Goal: Information Seeking & Learning: Learn about a topic

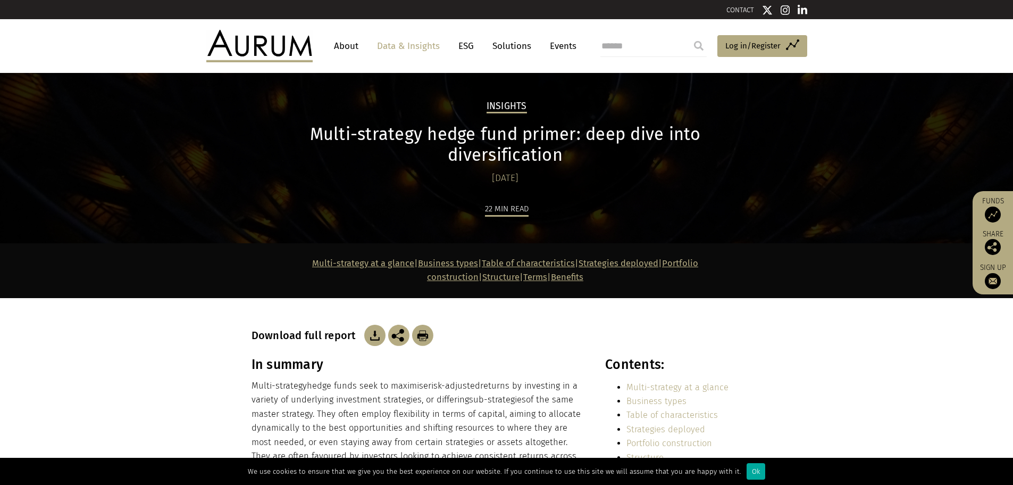
click at [373, 325] on img at bounding box center [374, 335] width 21 height 21
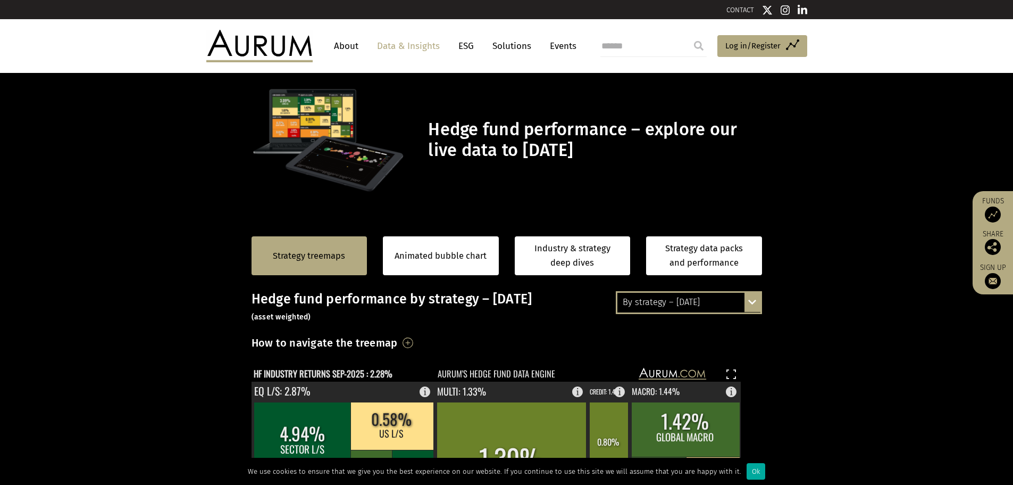
drag, startPoint x: 428, startPoint y: 136, endPoint x: 661, endPoint y: 152, distance: 233.0
click at [661, 152] on h1 "Hedge fund performance – explore our live data to [DATE]" at bounding box center [593, 139] width 331 height 41
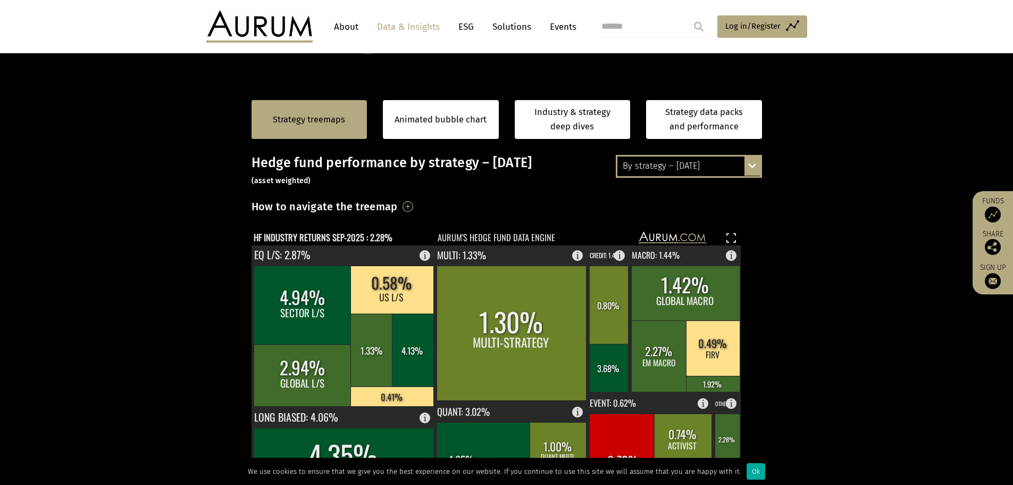
scroll to position [160, 0]
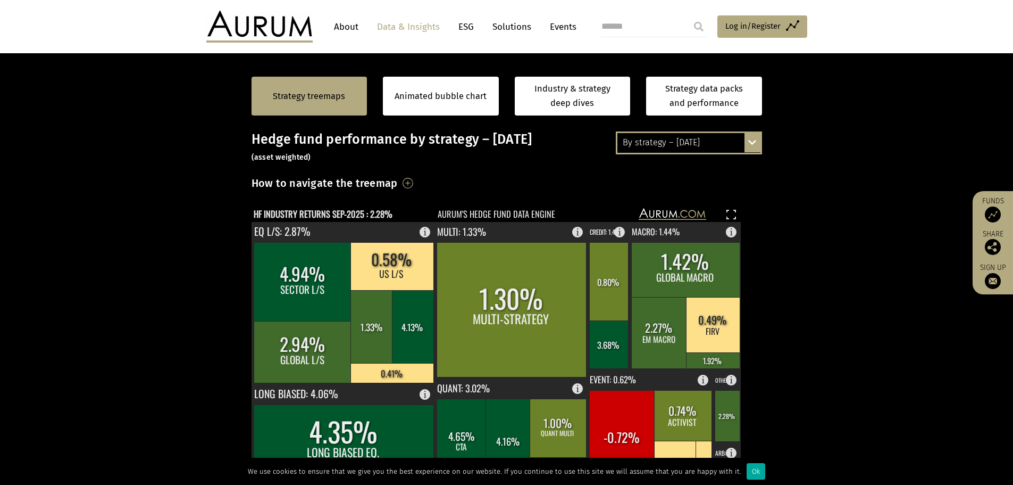
click at [398, 182] on h3 "How to navigate the treemap" at bounding box center [325, 183] width 146 height 18
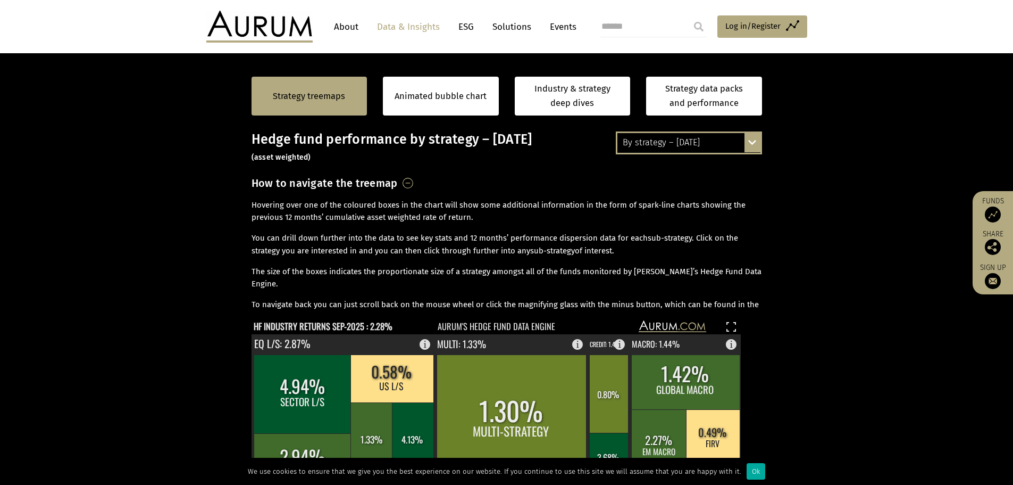
click at [398, 182] on h3 "How to navigate the treemap" at bounding box center [325, 183] width 146 height 18
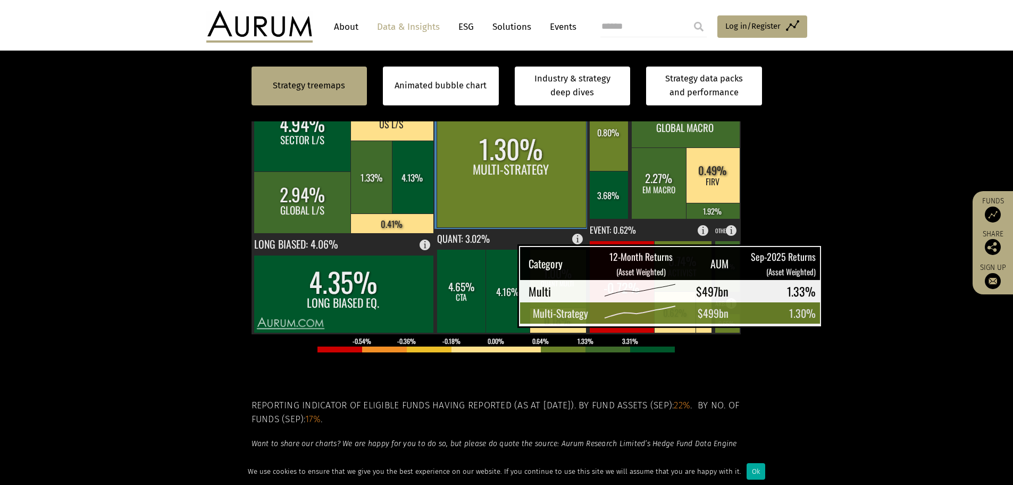
scroll to position [426, 0]
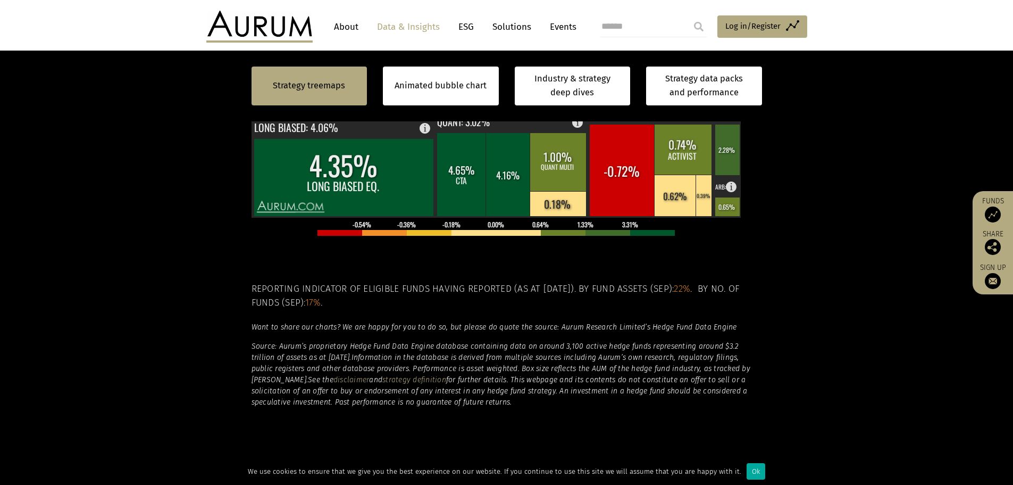
click at [148, 277] on section "Strategy treemaps Animated bubble chart Industry & strategy deep dives Strategy…" at bounding box center [506, 127] width 1013 height 665
